Goal: Task Accomplishment & Management: Manage account settings

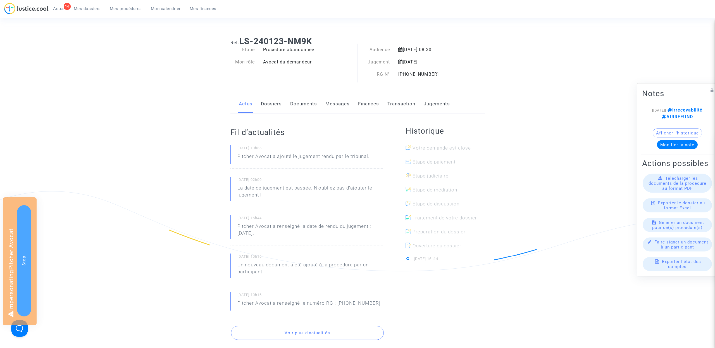
click at [306, 101] on link "Documents" at bounding box center [303, 104] width 27 height 18
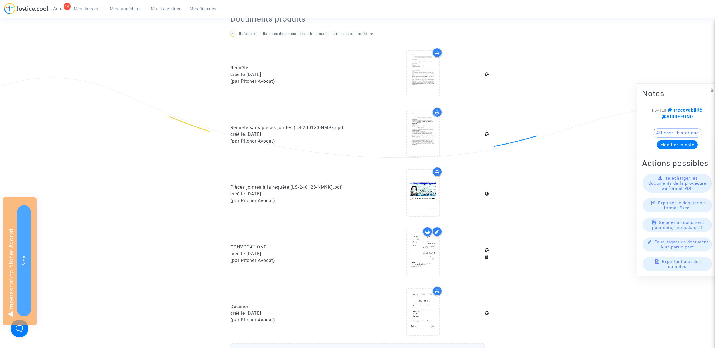
scroll to position [219, 0]
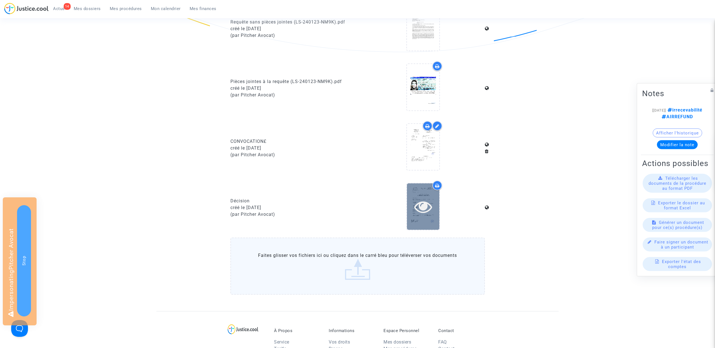
click at [427, 205] on icon at bounding box center [423, 207] width 18 height 18
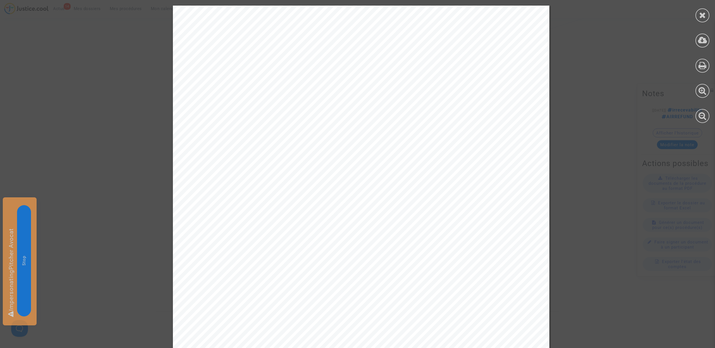
scroll to position [312, 0]
